Goal: Book appointment/travel/reservation

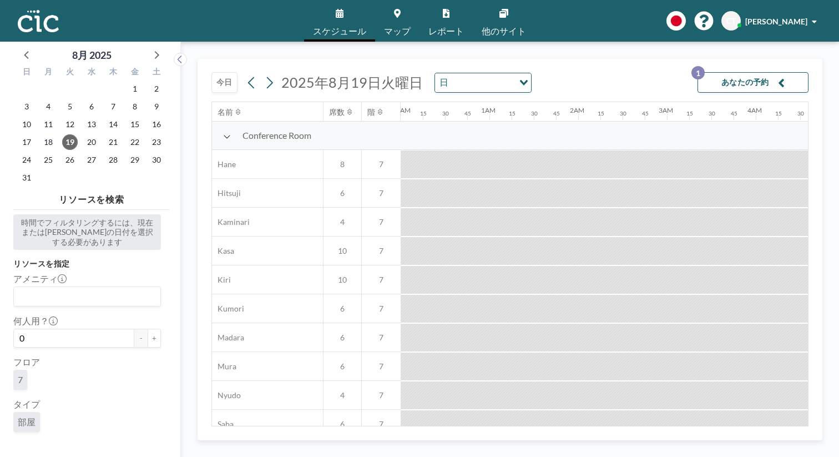
scroll to position [0, 1064]
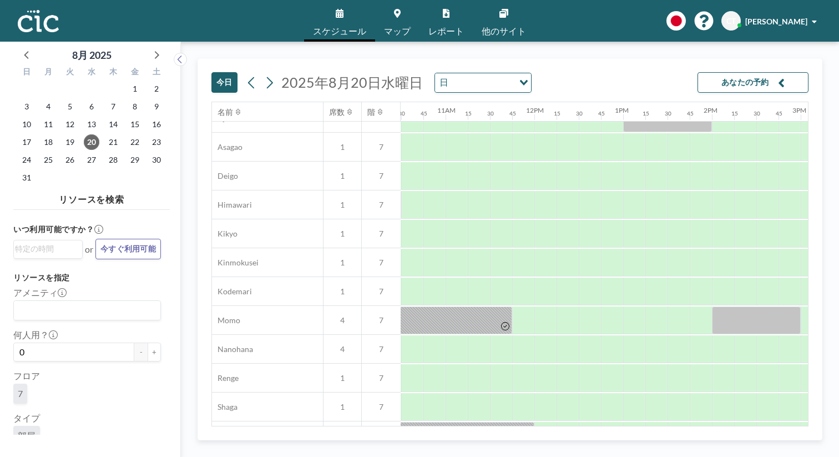
scroll to position [363, 938]
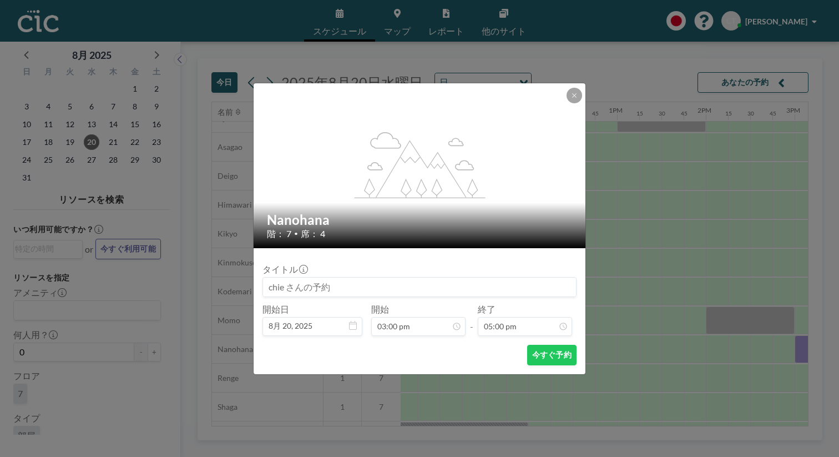
click at [532, 345] on button "今すぐ予約" at bounding box center [551, 355] width 49 height 21
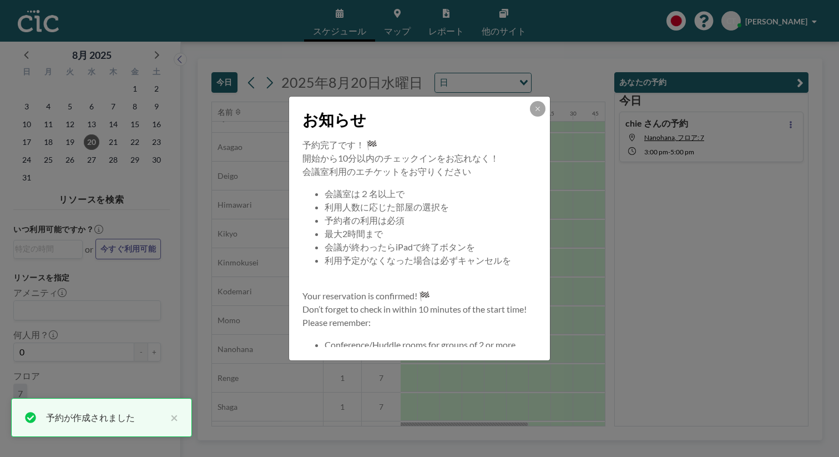
click at [530, 117] on button at bounding box center [538, 109] width 16 height 16
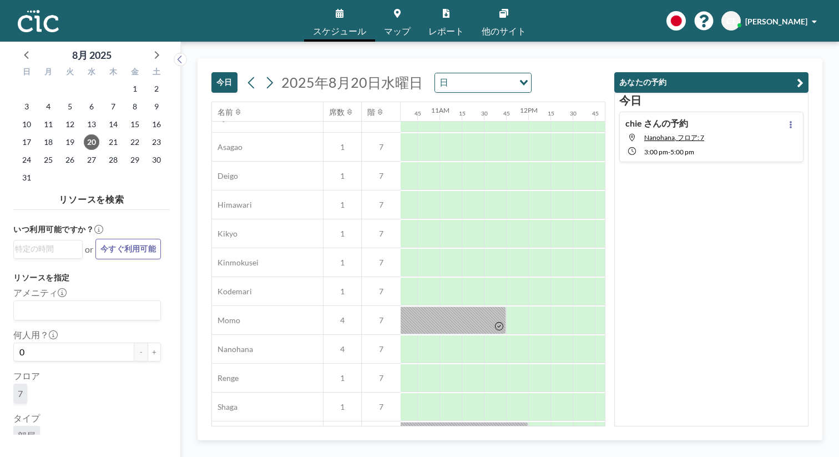
click at [704, 133] on span "Nanohana, フロア: 7" at bounding box center [674, 137] width 60 height 8
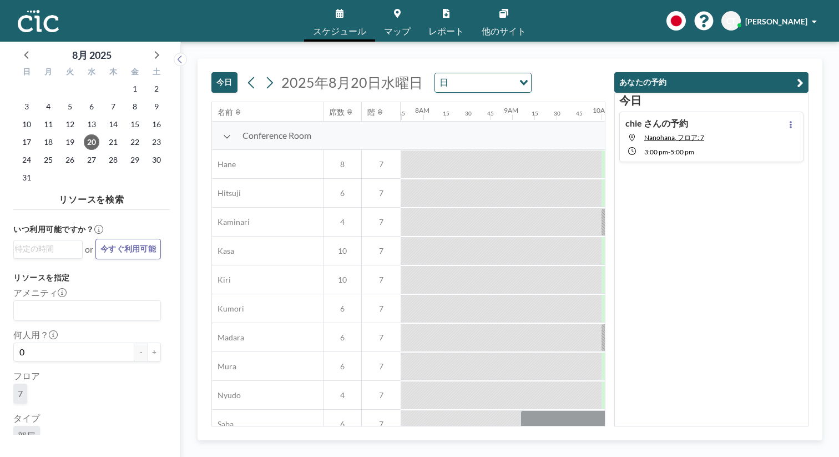
scroll to position [0, 703]
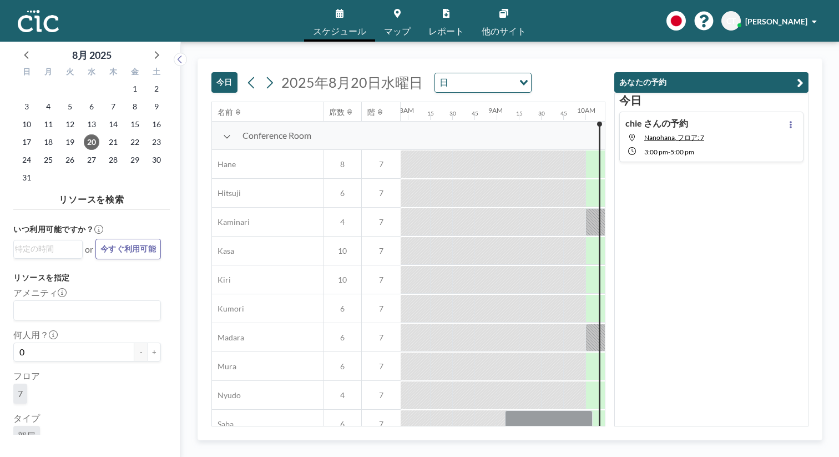
click at [559, 64] on div "今日 2025年8月20日水曜日 日 Loading..." at bounding box center [408, 80] width 394 height 43
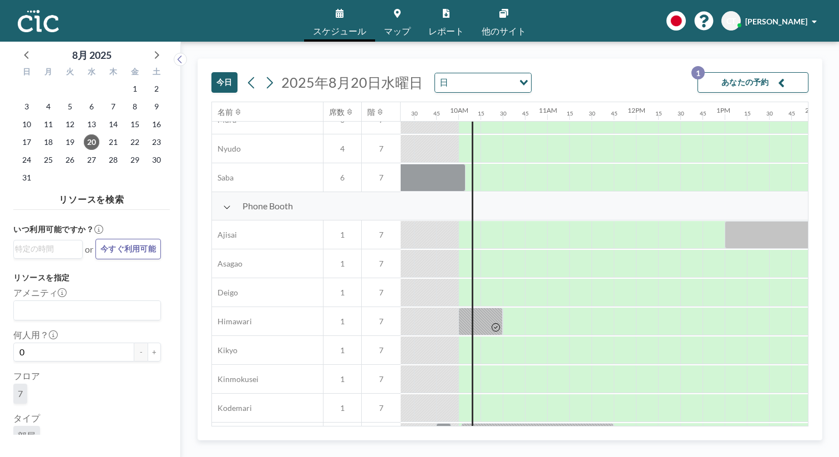
scroll to position [247, 830]
